Goal: Entertainment & Leisure: Consume media (video, audio)

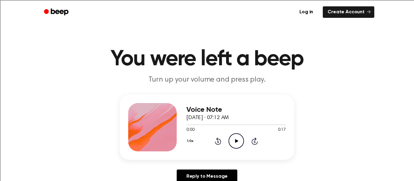
click at [234, 144] on icon "Play Audio" at bounding box center [235, 141] width 15 height 15
click at [234, 146] on icon "Play Audio" at bounding box center [235, 141] width 15 height 15
click at [238, 145] on icon "Play Audio" at bounding box center [235, 141] width 15 height 15
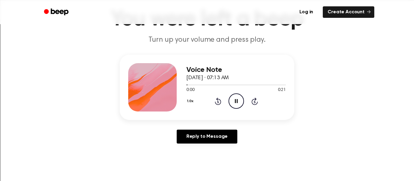
scroll to position [42, 0]
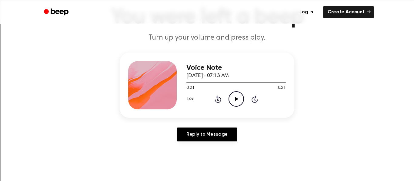
click at [238, 102] on icon "Play Audio" at bounding box center [235, 99] width 15 height 15
click at [238, 102] on icon "Pause Audio" at bounding box center [235, 99] width 15 height 15
click at [238, 102] on icon "Play Audio" at bounding box center [235, 99] width 15 height 15
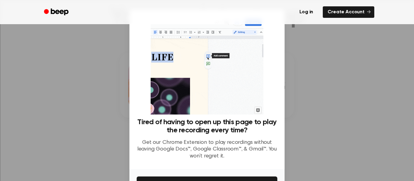
click at [45, 97] on div at bounding box center [207, 90] width 414 height 181
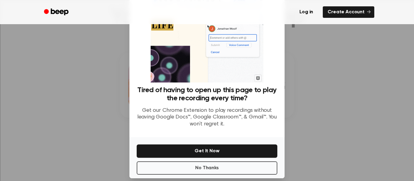
scroll to position [39, 0]
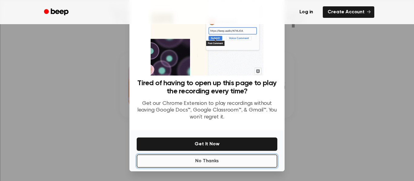
click at [186, 159] on button "No Thanks" at bounding box center [207, 161] width 141 height 13
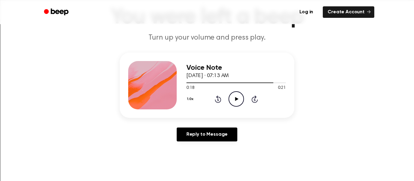
click at [241, 101] on icon "Play Audio" at bounding box center [235, 99] width 15 height 15
click at [234, 100] on icon "Play Audio" at bounding box center [235, 99] width 15 height 15
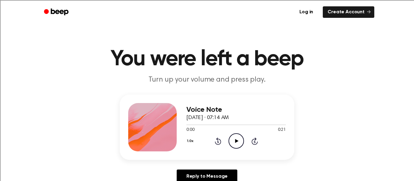
click at [239, 145] on icon "Play Audio" at bounding box center [235, 141] width 15 height 15
click at [231, 143] on icon "Play Audio" at bounding box center [235, 141] width 15 height 15
click at [237, 145] on icon "Play Audio" at bounding box center [235, 141] width 15 height 15
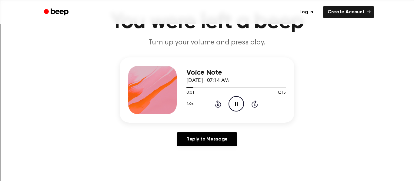
scroll to position [37, 0]
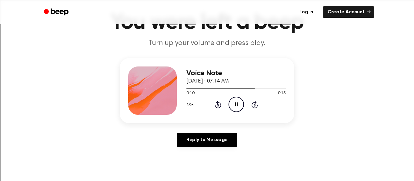
click at [219, 105] on icon "Rewind 5 seconds" at bounding box center [218, 105] width 7 height 8
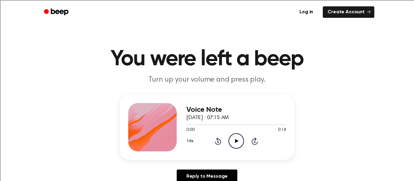
click at [240, 141] on icon "Play Audio" at bounding box center [235, 141] width 15 height 15
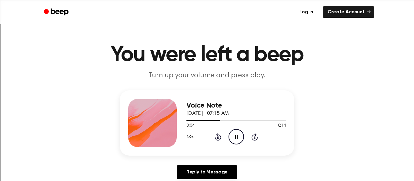
scroll to position [3, 0]
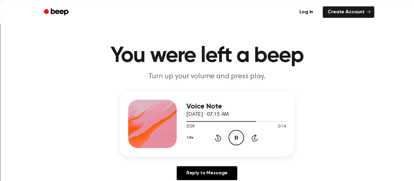
click at [216, 139] on icon "Rewind 5 seconds" at bounding box center [218, 138] width 7 height 8
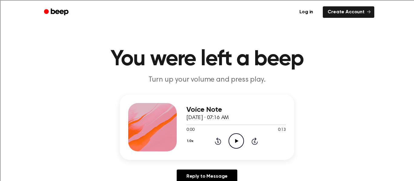
click at [239, 139] on icon "Play Audio" at bounding box center [235, 141] width 15 height 15
click at [236, 140] on icon "Play Audio" at bounding box center [235, 141] width 15 height 15
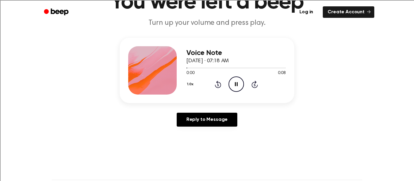
scroll to position [58, 0]
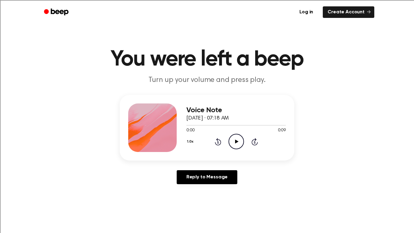
click at [233, 141] on icon "Play Audio" at bounding box center [235, 141] width 15 height 15
